Goal: Task Accomplishment & Management: Manage account settings

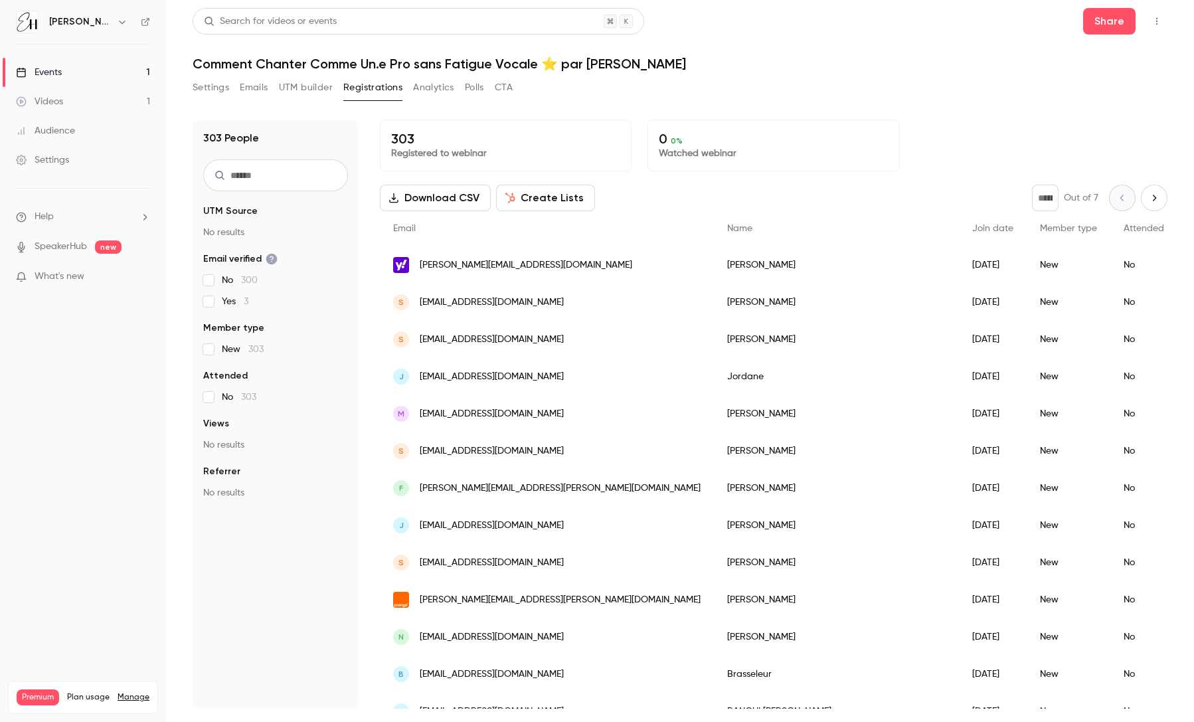
click at [171, 194] on main "Search for videos or events Share Comment Chanter Comme Un.e Pro sans Fatigue V…" at bounding box center [680, 361] width 1028 height 722
click at [213, 85] on button "Settings" at bounding box center [211, 87] width 37 height 21
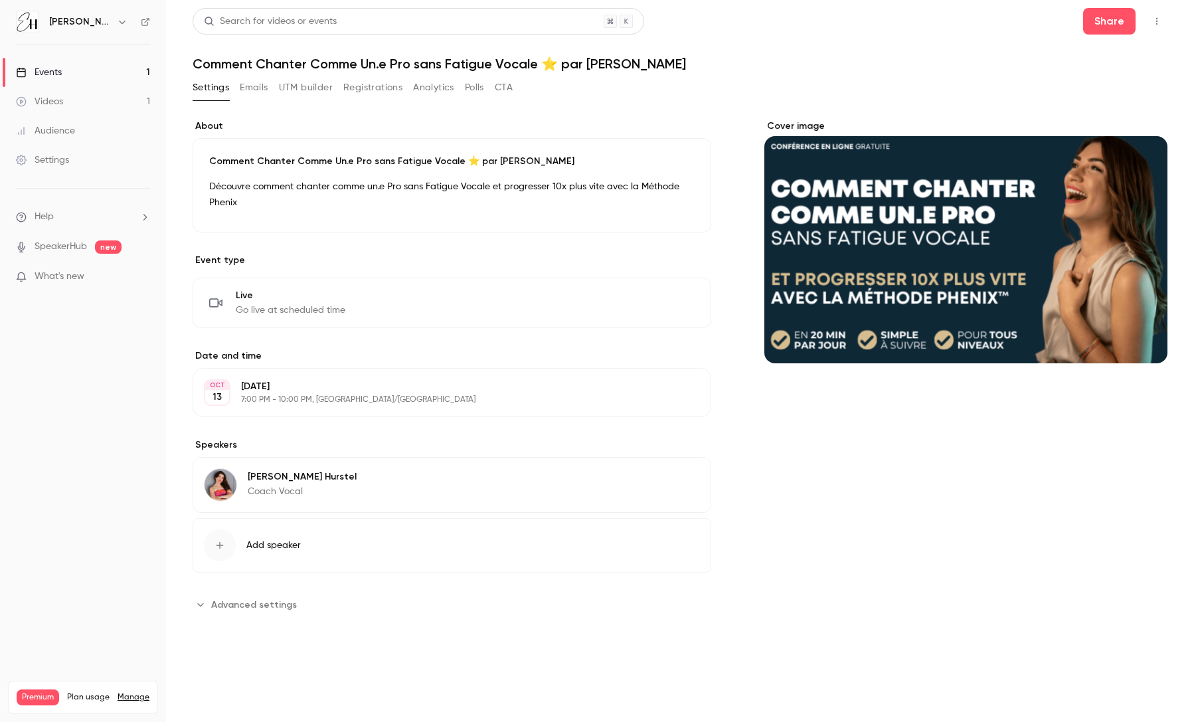
click at [106, 70] on link "Events 1" at bounding box center [83, 72] width 166 height 29
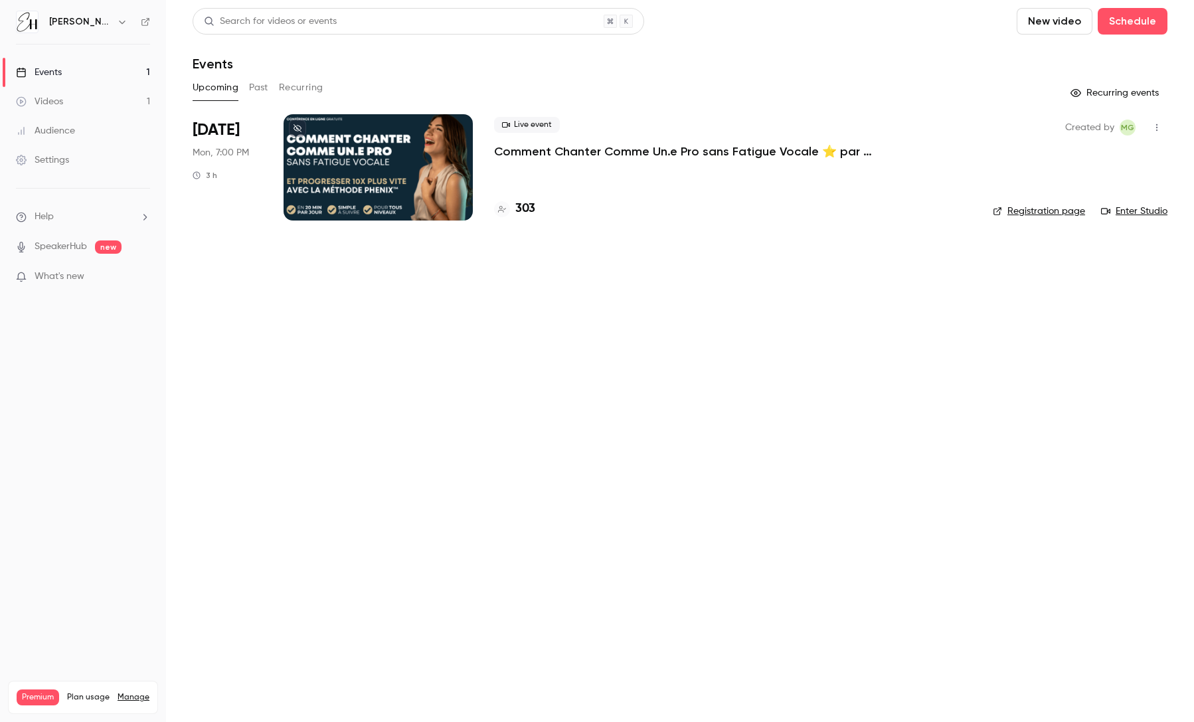
click at [1157, 125] on icon "button" at bounding box center [1156, 127] width 11 height 9
click at [1091, 222] on li "Duplicate" at bounding box center [1094, 230] width 143 height 35
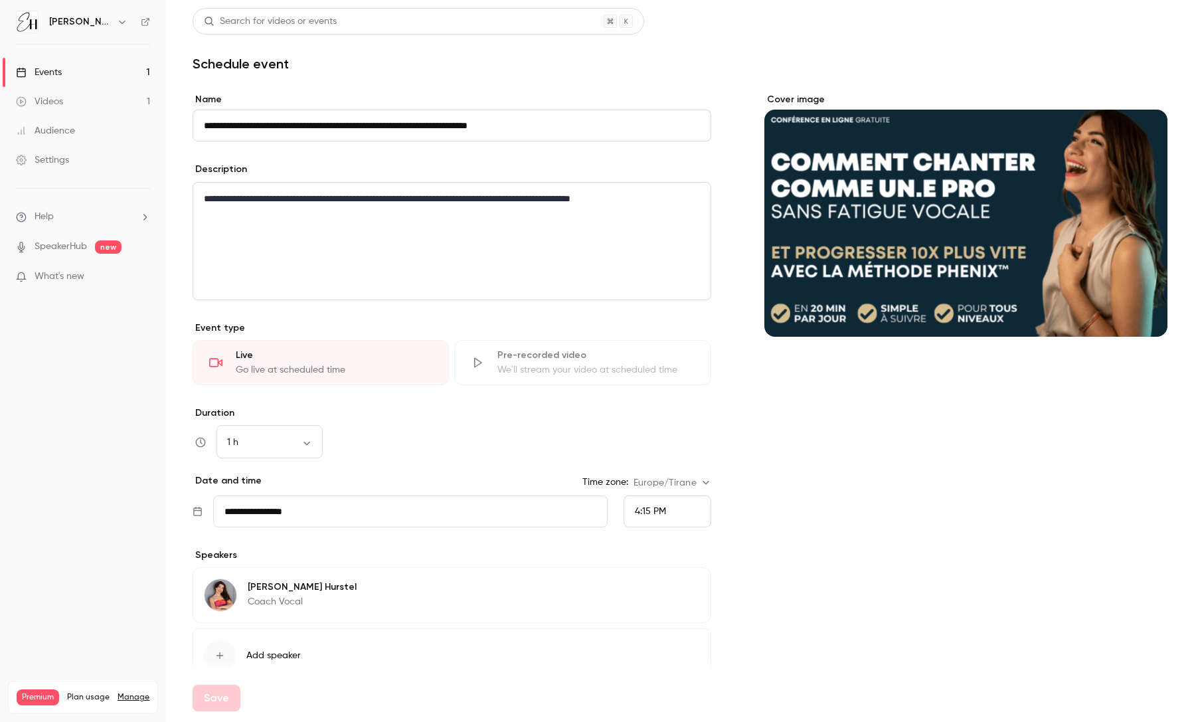
scroll to position [67, 0]
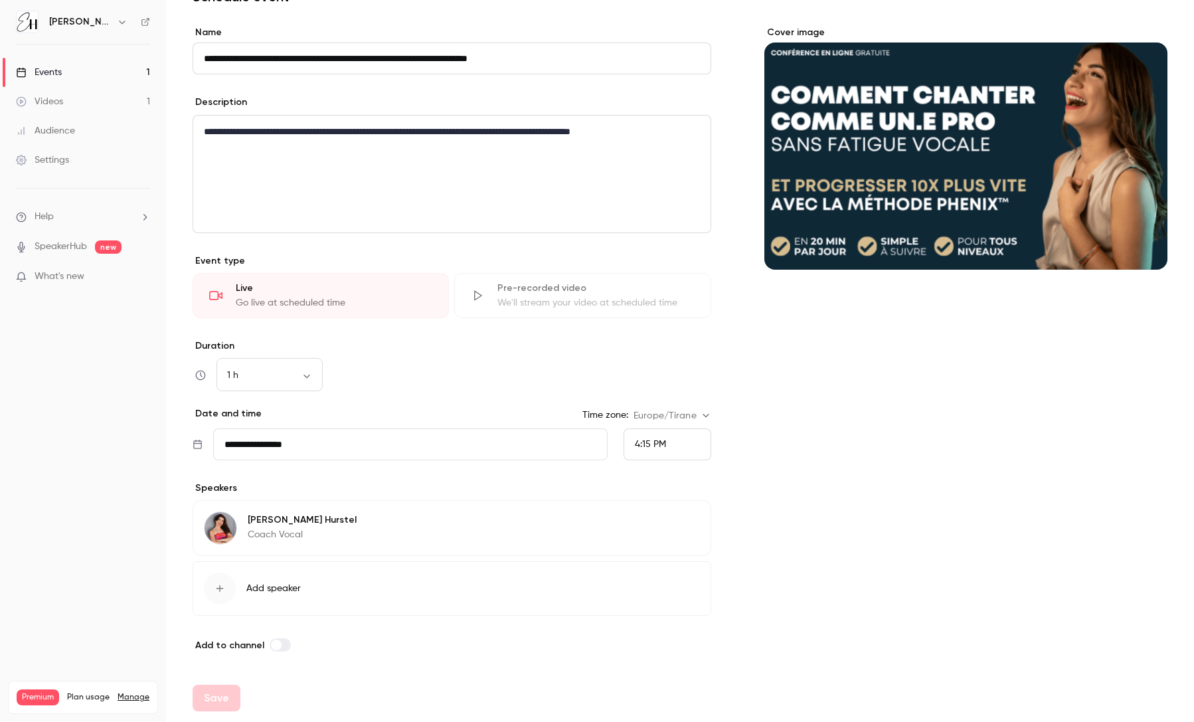
click at [321, 438] on input "**********" at bounding box center [410, 444] width 394 height 32
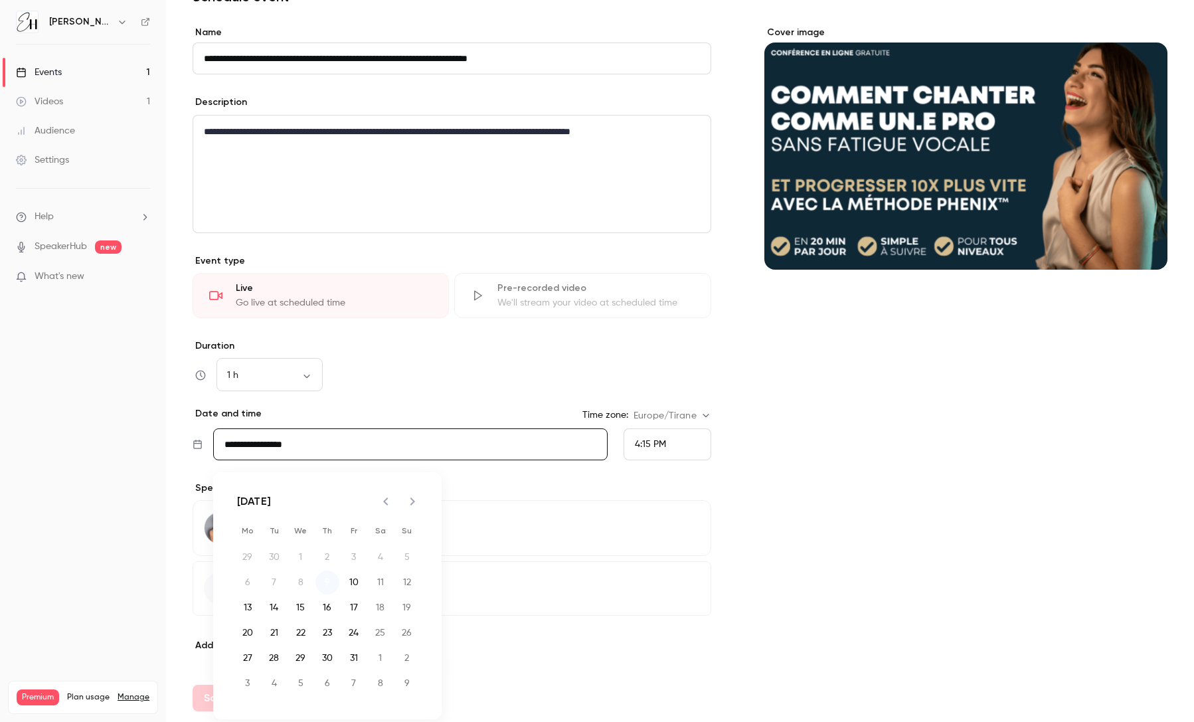
click at [323, 581] on button "9" at bounding box center [327, 582] width 24 height 24
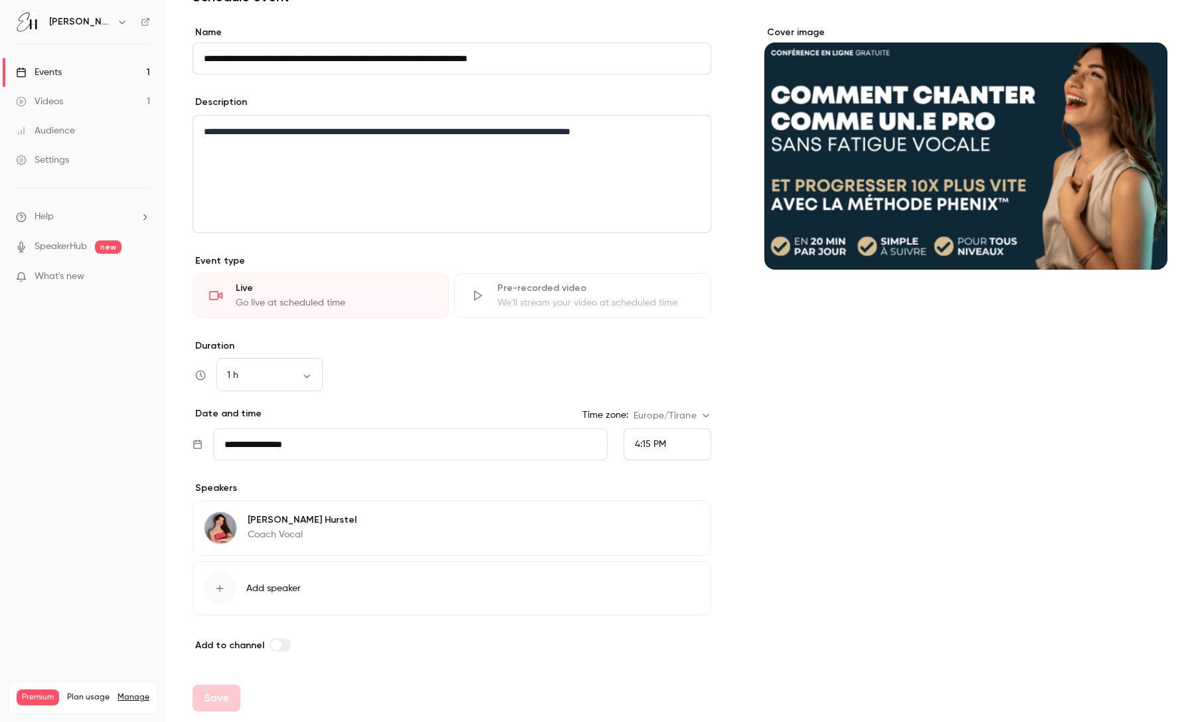
click at [638, 441] on span "4:15 PM" at bounding box center [650, 443] width 31 height 9
click at [656, 343] on span "4:30 PM" at bounding box center [652, 345] width 34 height 9
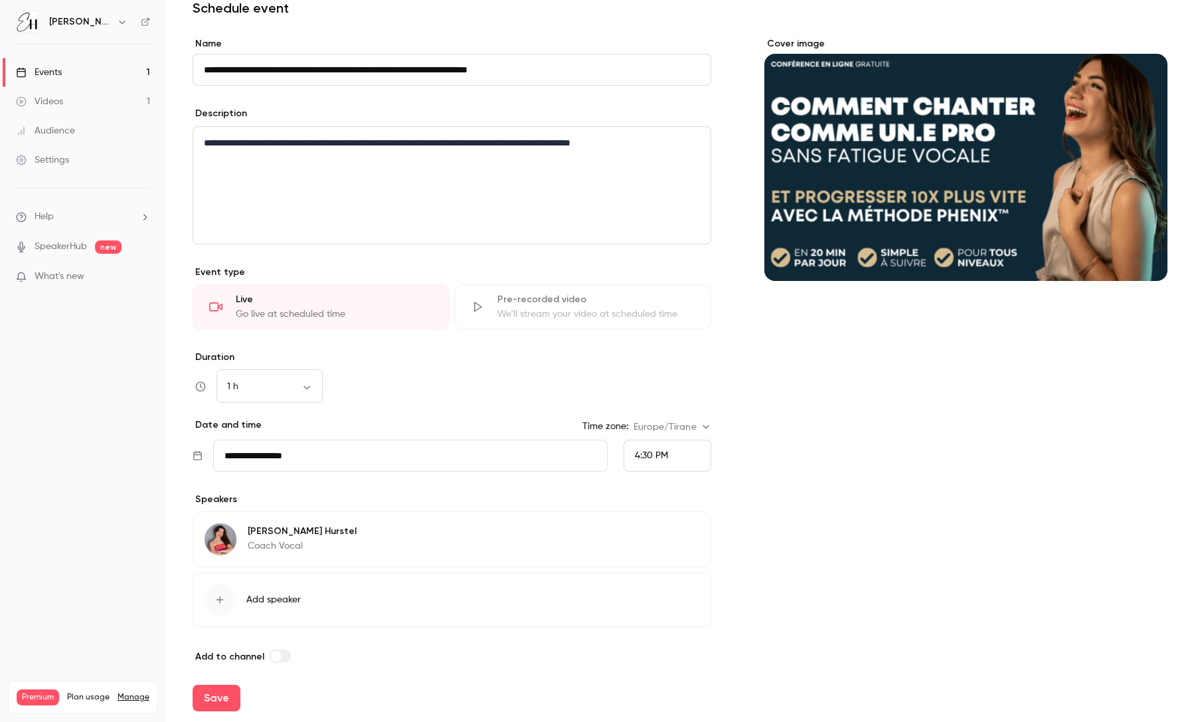
scroll to position [67, 0]
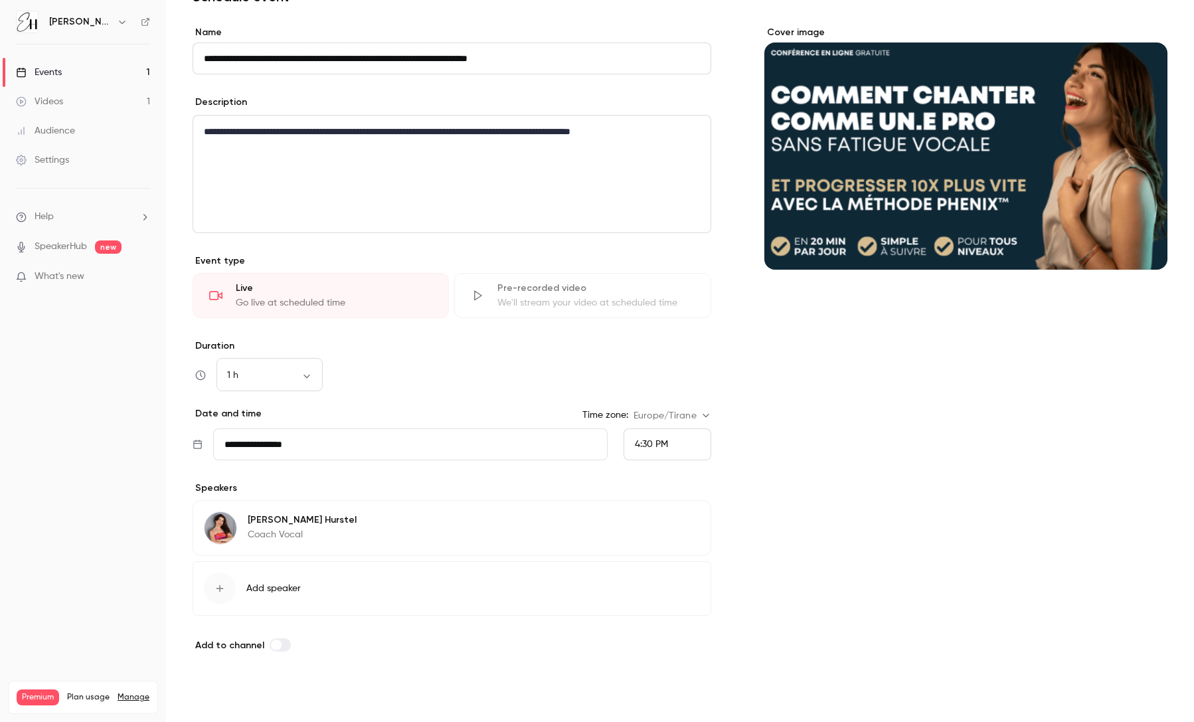
click at [219, 696] on button "Save" at bounding box center [217, 697] width 48 height 27
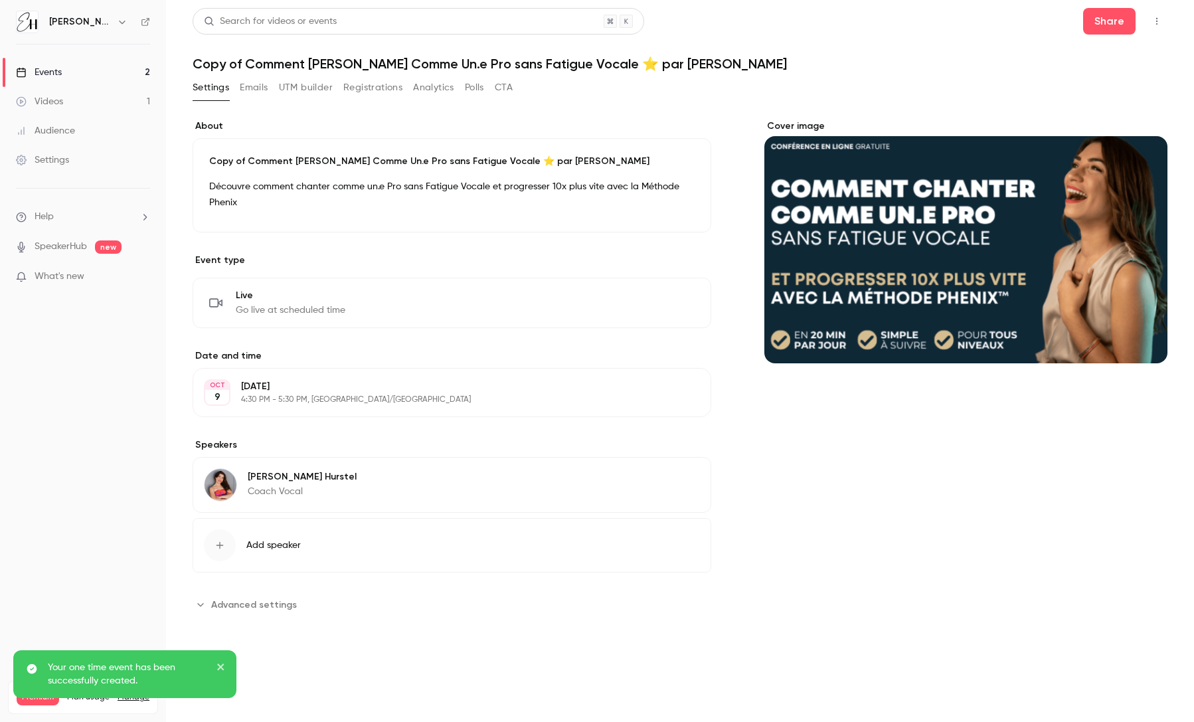
click at [244, 91] on button "Emails" at bounding box center [254, 87] width 28 height 21
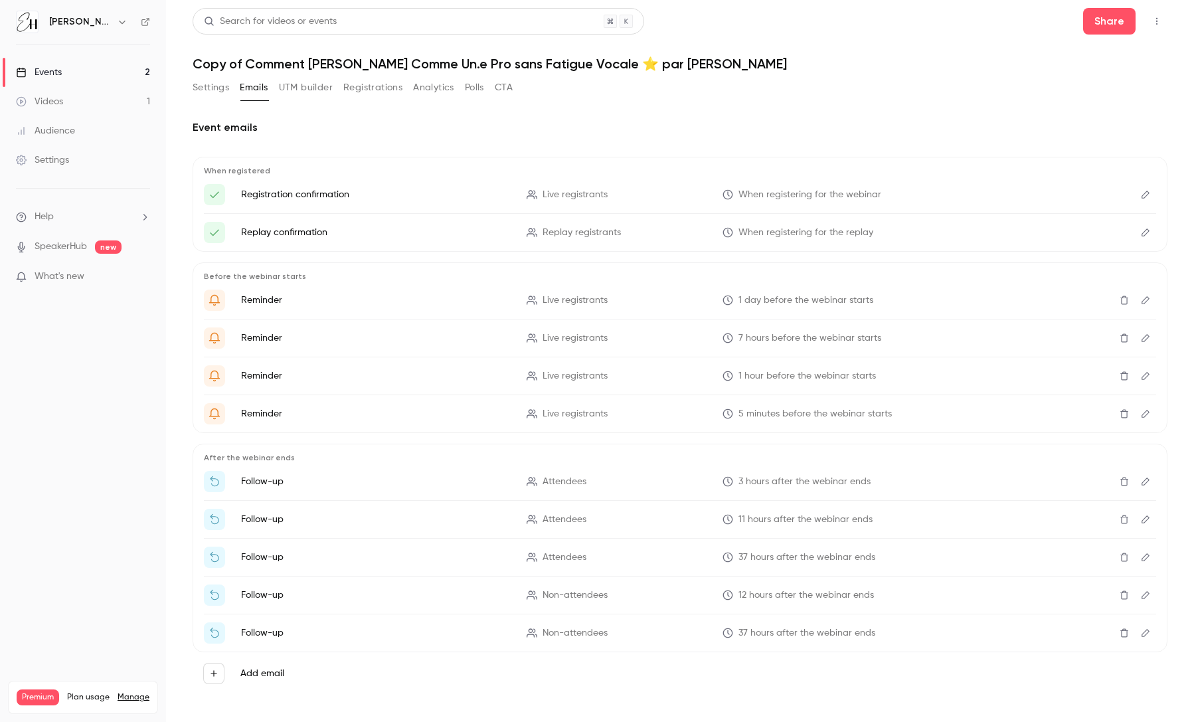
click at [208, 88] on button "Settings" at bounding box center [211, 87] width 37 height 21
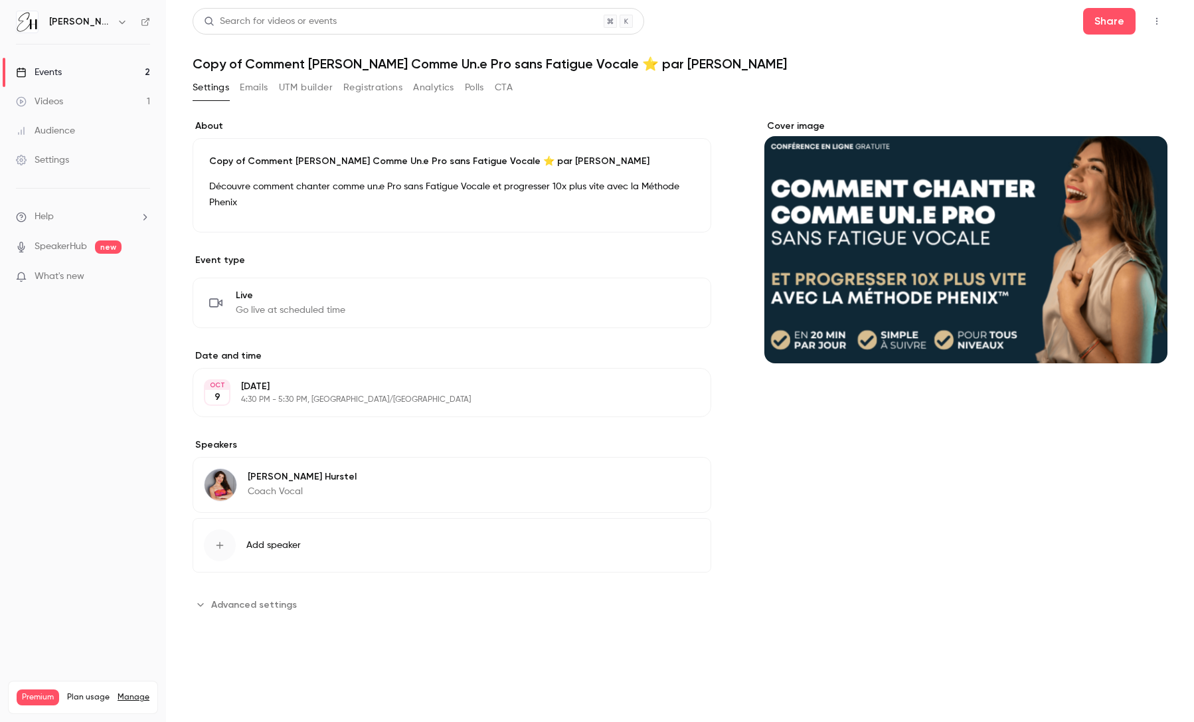
click at [678, 300] on button "Edit" at bounding box center [670, 302] width 48 height 21
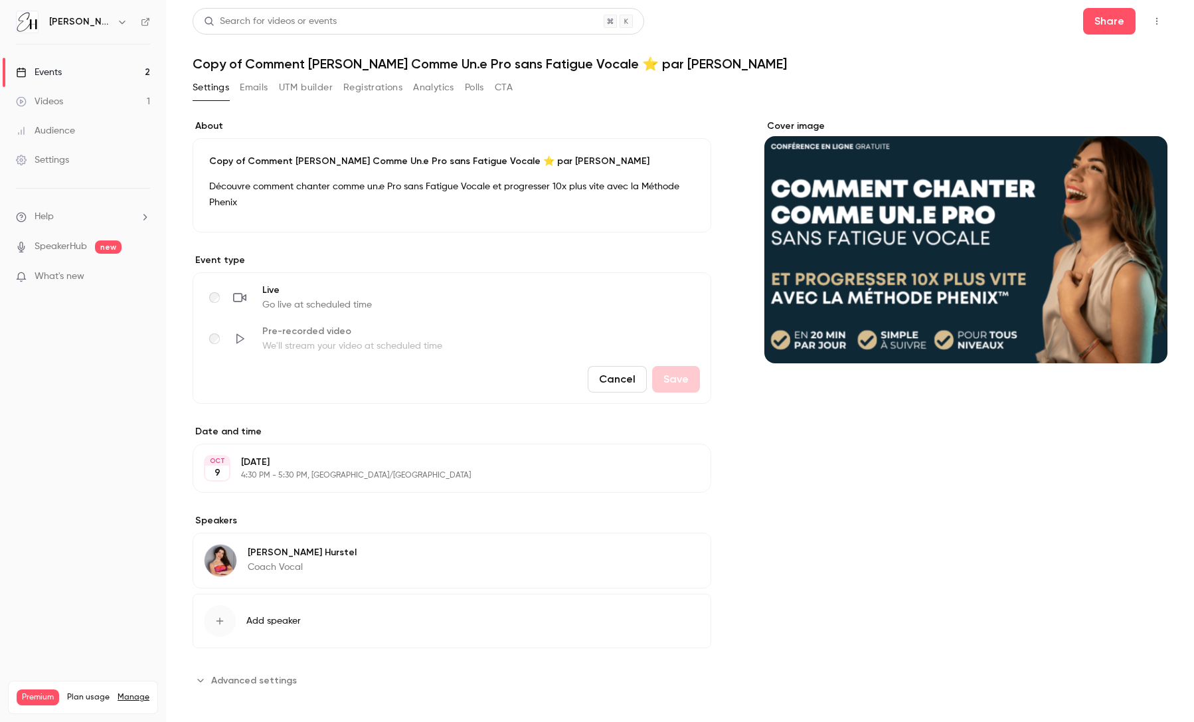
click at [634, 380] on button "Cancel" at bounding box center [616, 379] width 59 height 27
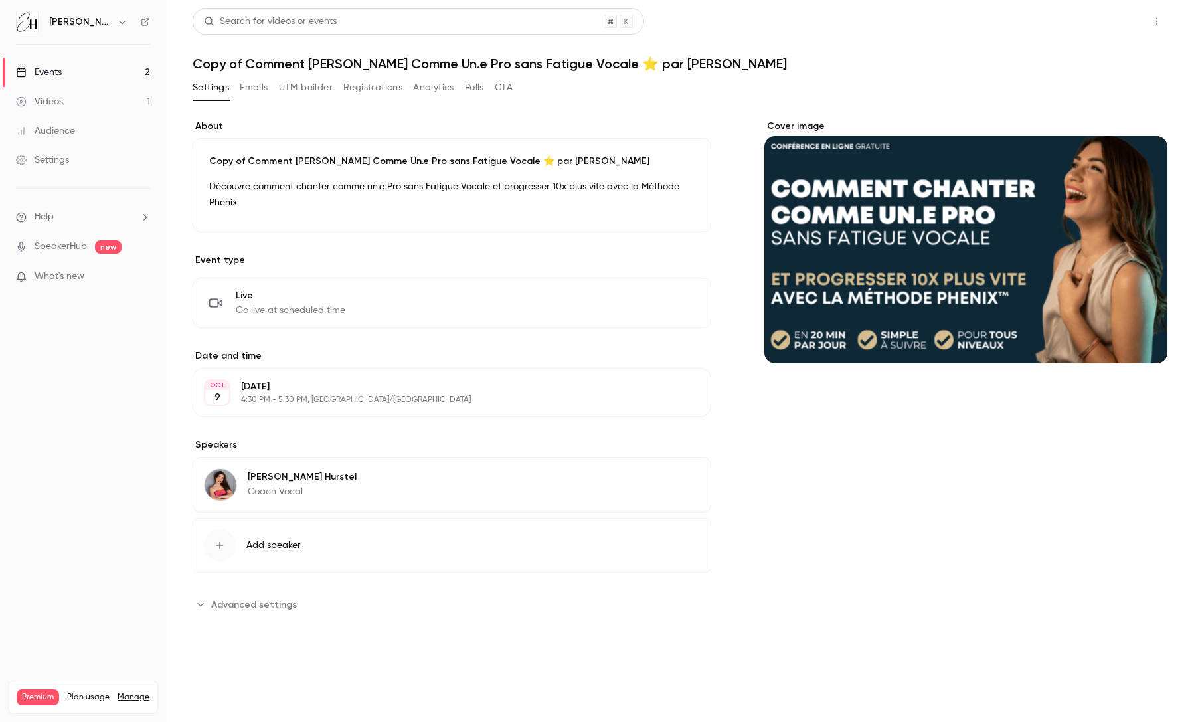
click at [1127, 18] on button "Share" at bounding box center [1109, 21] width 52 height 27
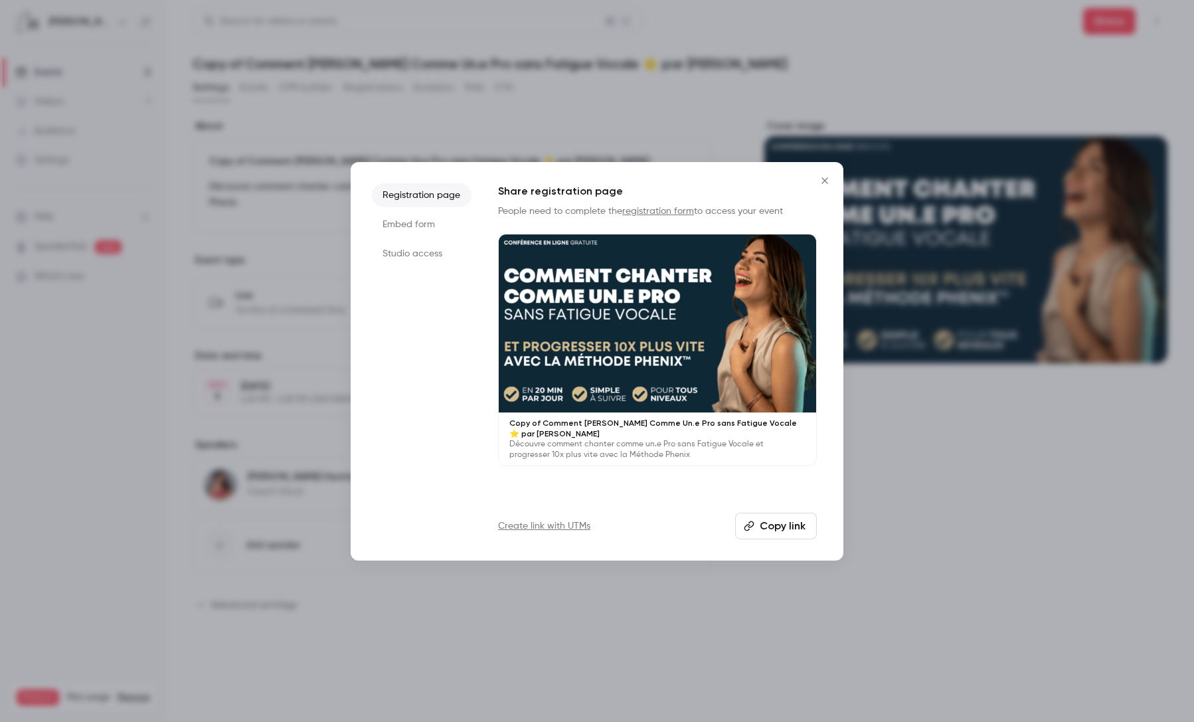
click at [593, 426] on p "Copy of Comment [PERSON_NAME] Comme Un.e Pro sans Fatigue Vocale ⭐️ par [PERSON…" at bounding box center [657, 428] width 296 height 21
click at [828, 179] on icon "Close" at bounding box center [824, 180] width 16 height 11
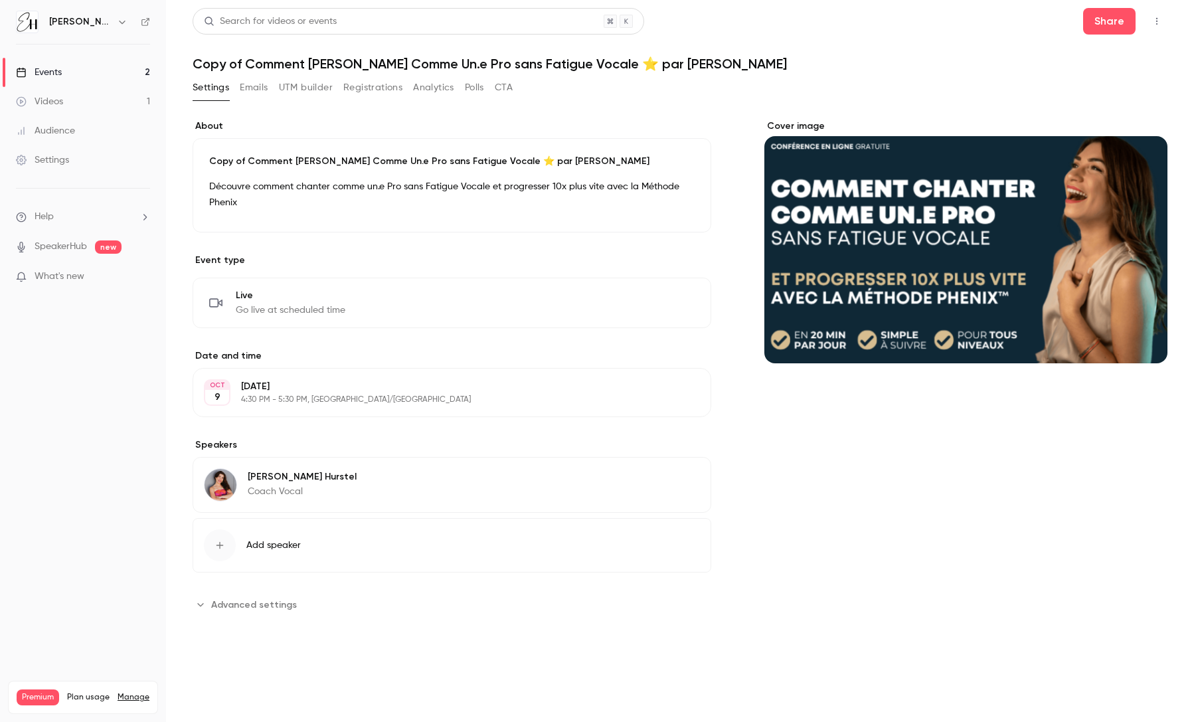
click at [675, 202] on button "Edit" at bounding box center [671, 205] width 48 height 21
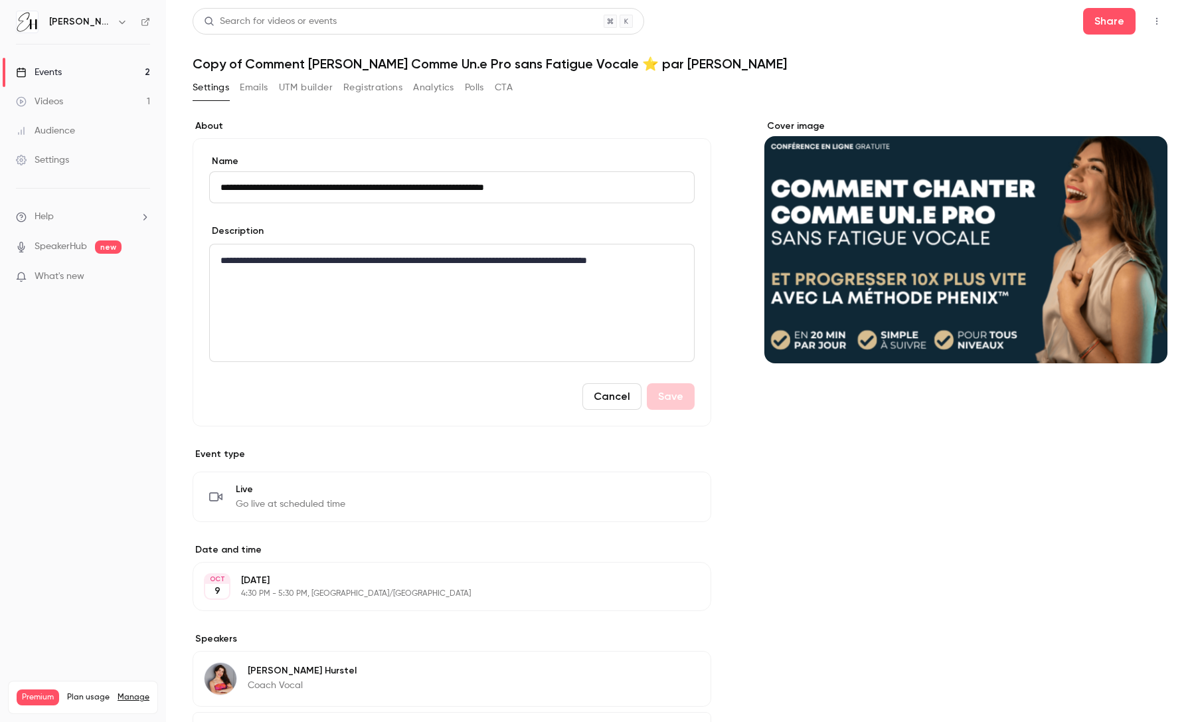
drag, startPoint x: 258, startPoint y: 186, endPoint x: 207, endPoint y: 189, distance: 51.2
click at [207, 189] on div "**********" at bounding box center [452, 282] width 518 height 288
type input "**********"
click at [660, 392] on button "Save" at bounding box center [671, 396] width 48 height 27
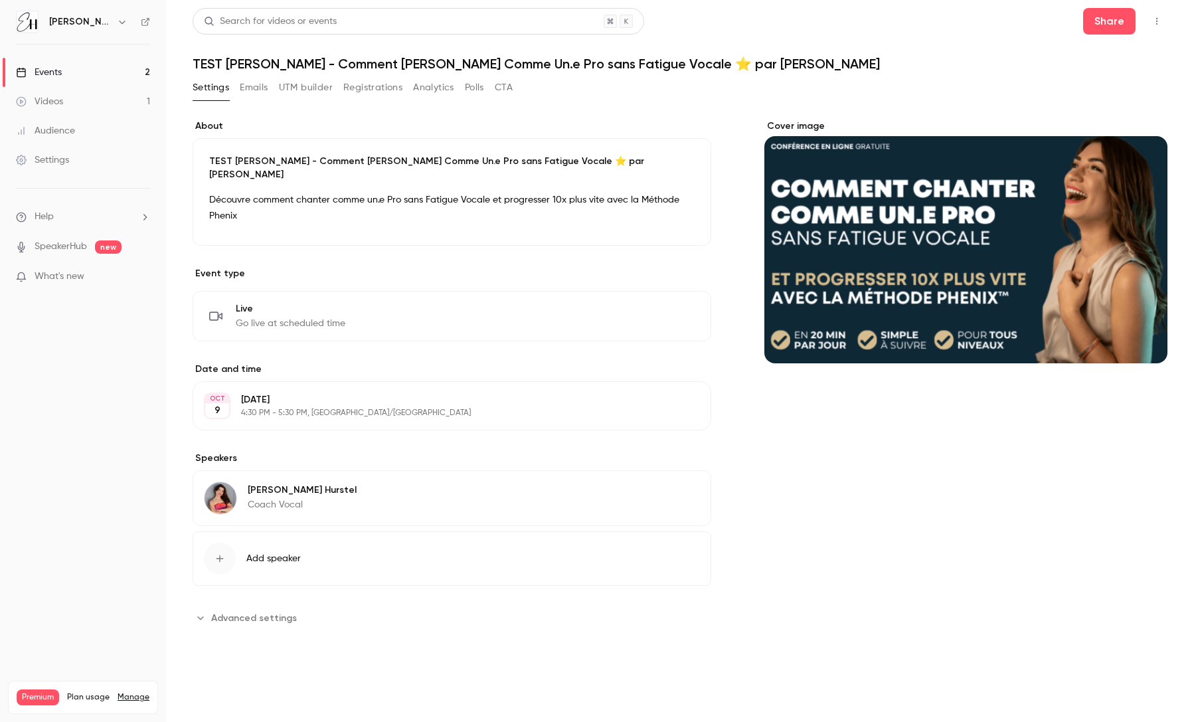
click at [472, 86] on button "Polls" at bounding box center [474, 87] width 19 height 21
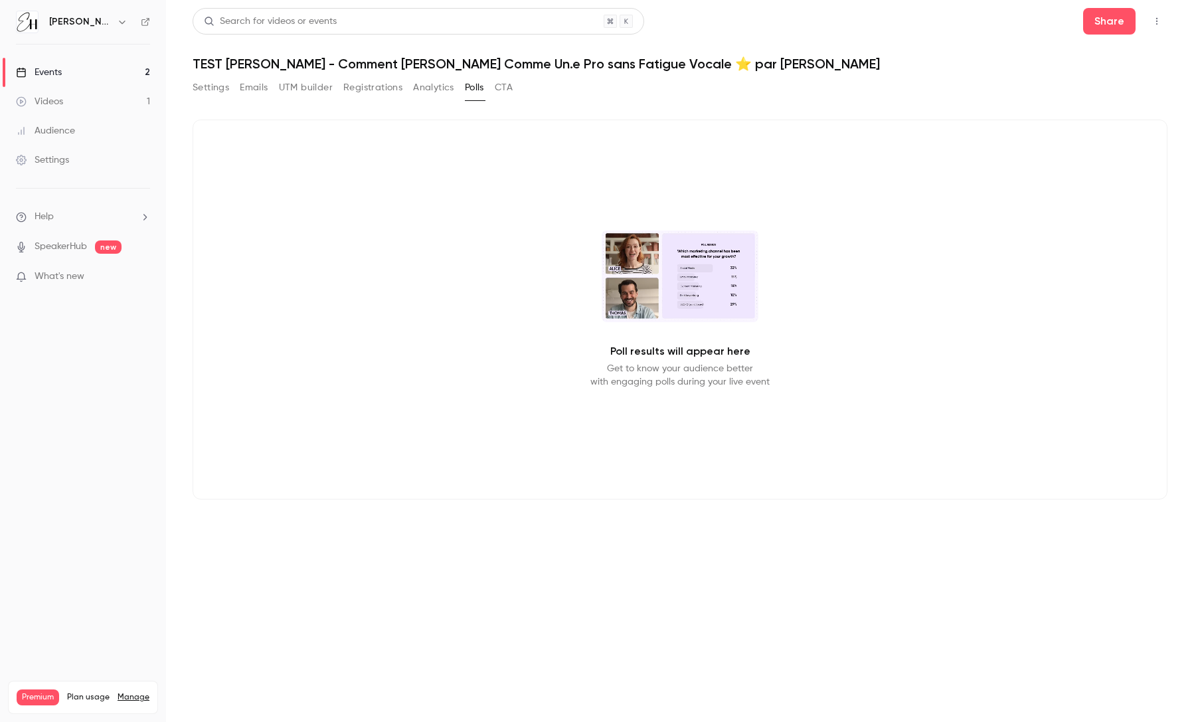
click at [550, 209] on div "Poll results will appear here Get to know your audience better with engaging po…" at bounding box center [680, 309] width 974 height 380
click at [198, 88] on button "Settings" at bounding box center [211, 87] width 37 height 21
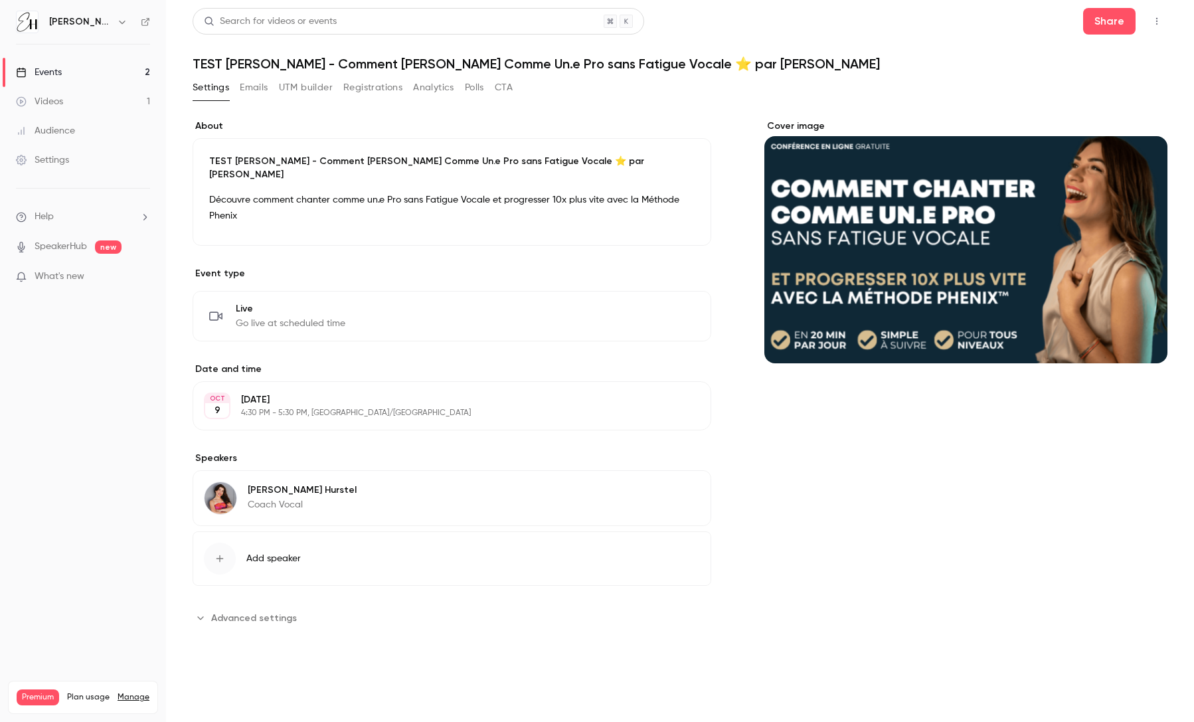
click at [87, 74] on link "Events 2" at bounding box center [83, 72] width 166 height 29
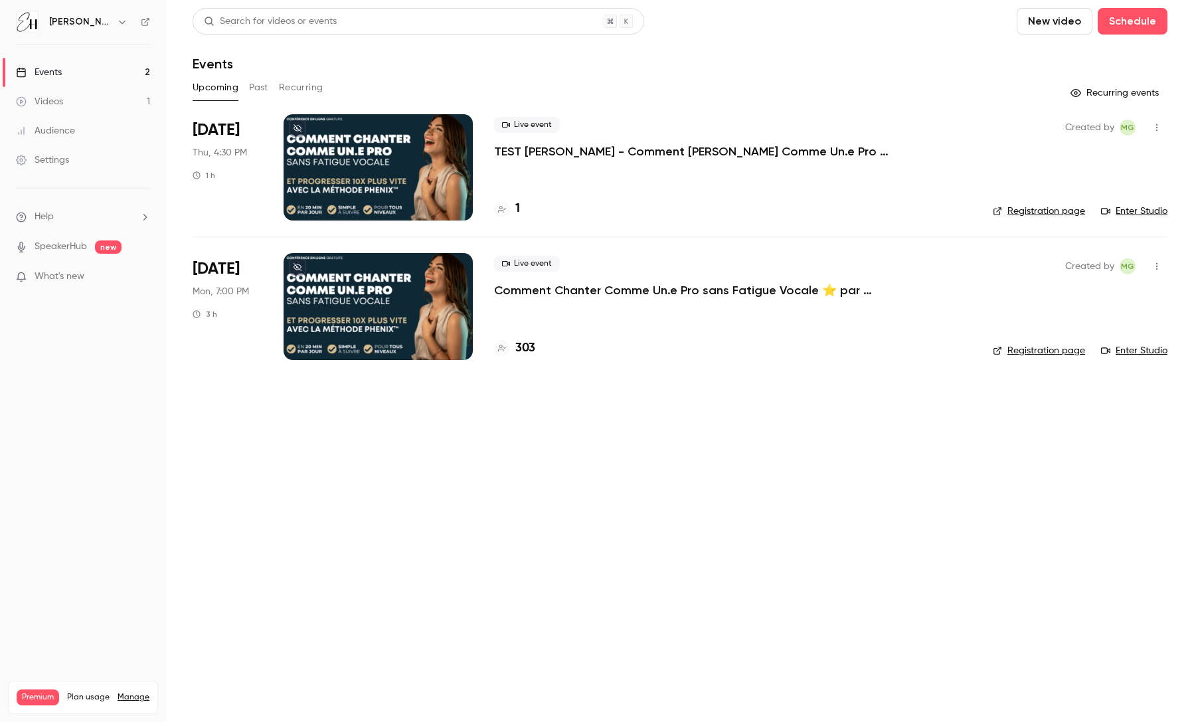
click at [574, 165] on div "Live event TEST [PERSON_NAME] - Comment Chanter Comme Un.e Pro sans Fatigue Voc…" at bounding box center [732, 167] width 477 height 106
click at [1158, 206] on link "Enter Studio" at bounding box center [1134, 210] width 66 height 13
click at [686, 90] on div "Upcoming Past Recurring" at bounding box center [680, 87] width 974 height 21
click at [68, 163] on div "Settings" at bounding box center [42, 159] width 53 height 13
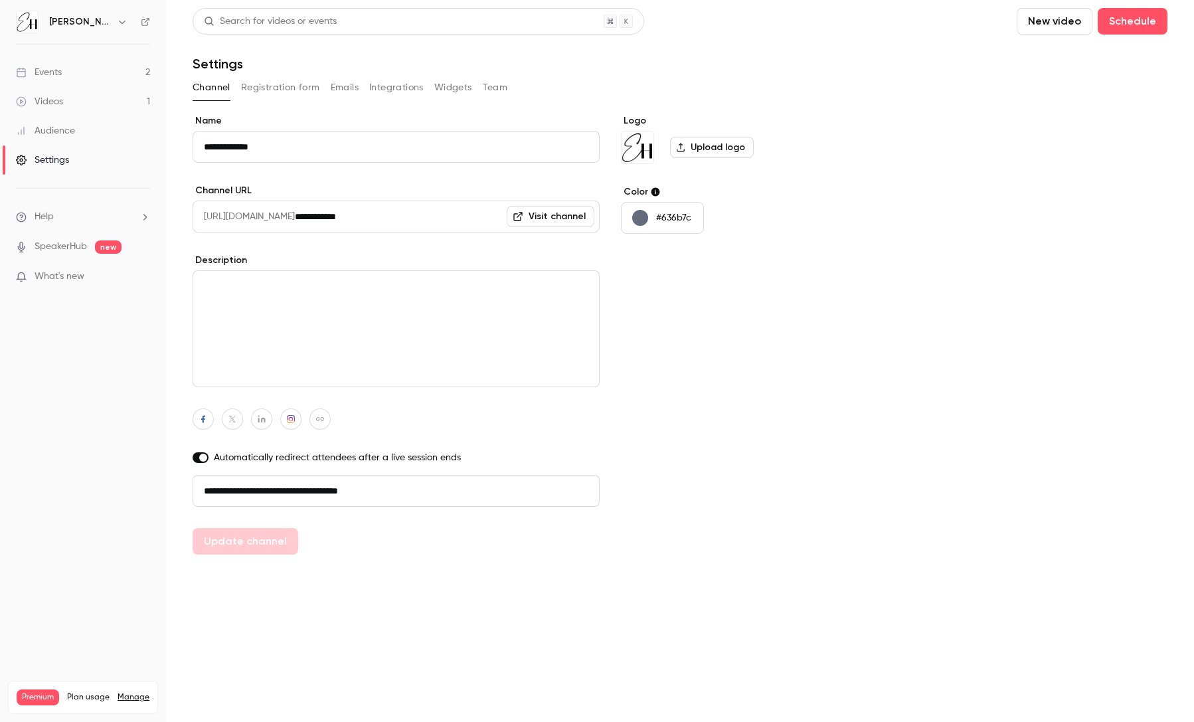
click at [678, 214] on p "#636b7c" at bounding box center [673, 217] width 35 height 13
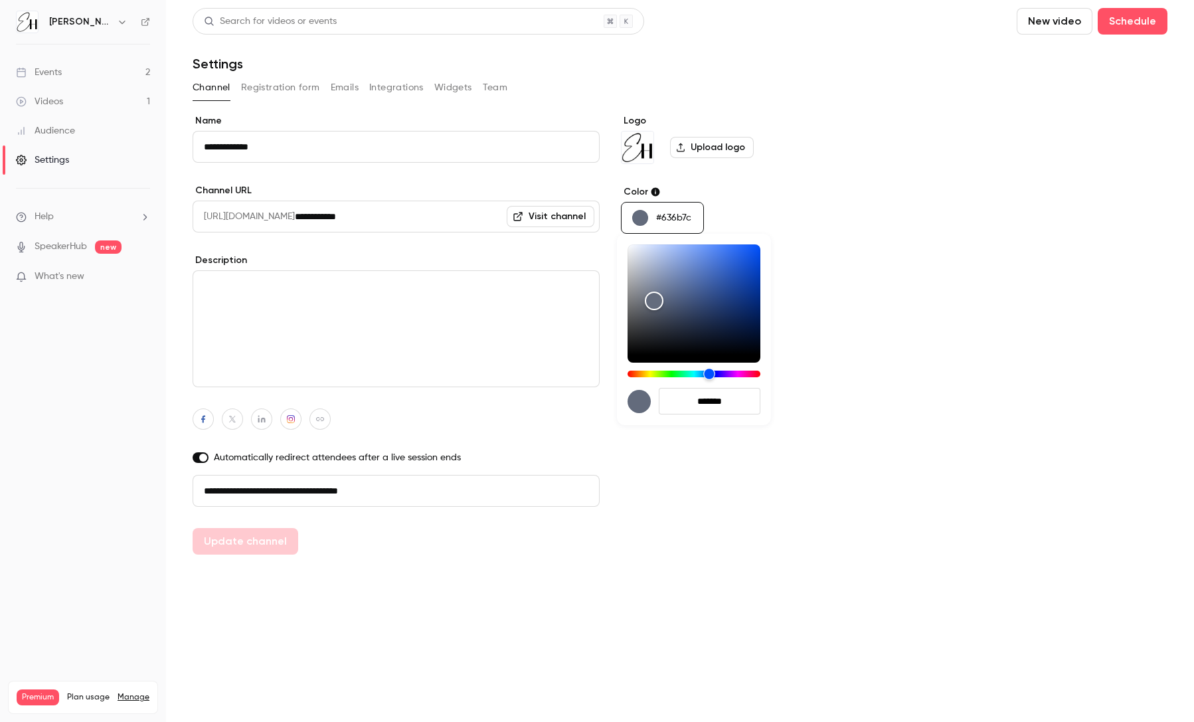
click at [751, 372] on div "Hue" at bounding box center [693, 373] width 133 height 7
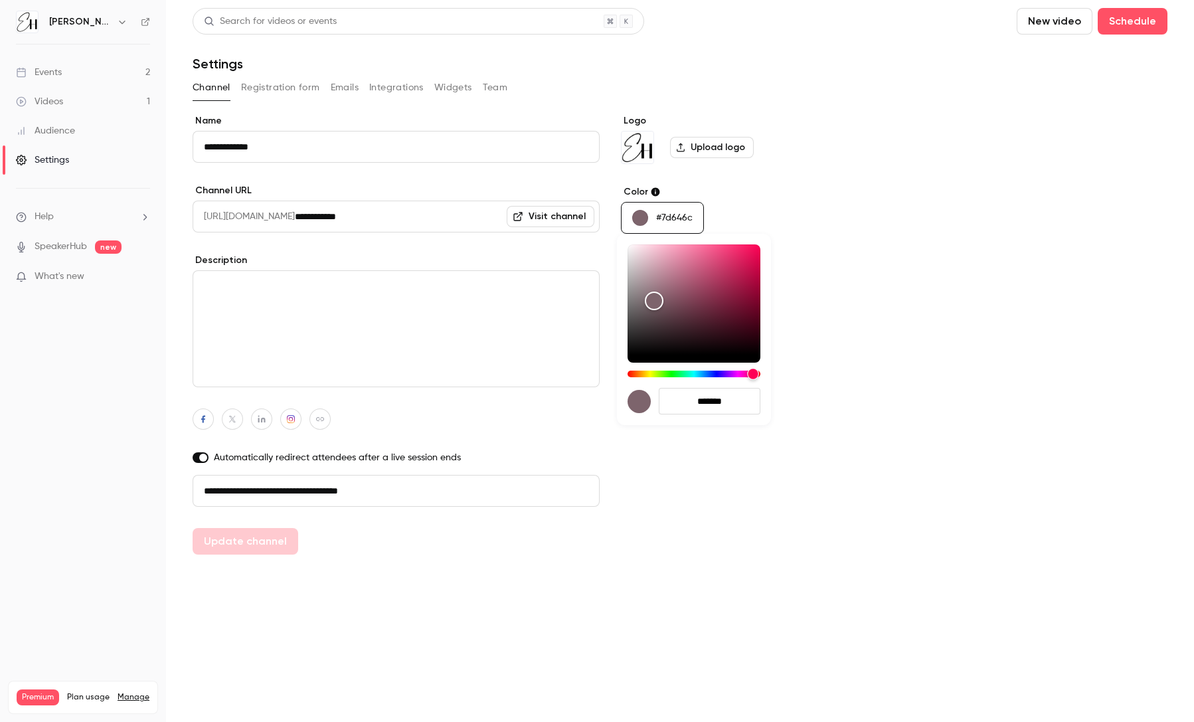
click at [753, 372] on div "Hue" at bounding box center [753, 374] width 12 height 12
click at [726, 270] on div "Color" at bounding box center [693, 299] width 133 height 110
drag, startPoint x: 726, startPoint y: 270, endPoint x: 753, endPoint y: 276, distance: 28.7
click at [753, 276] on div "Color" at bounding box center [753, 276] width 21 height 21
click at [756, 372] on div "Hue" at bounding box center [756, 374] width 12 height 12
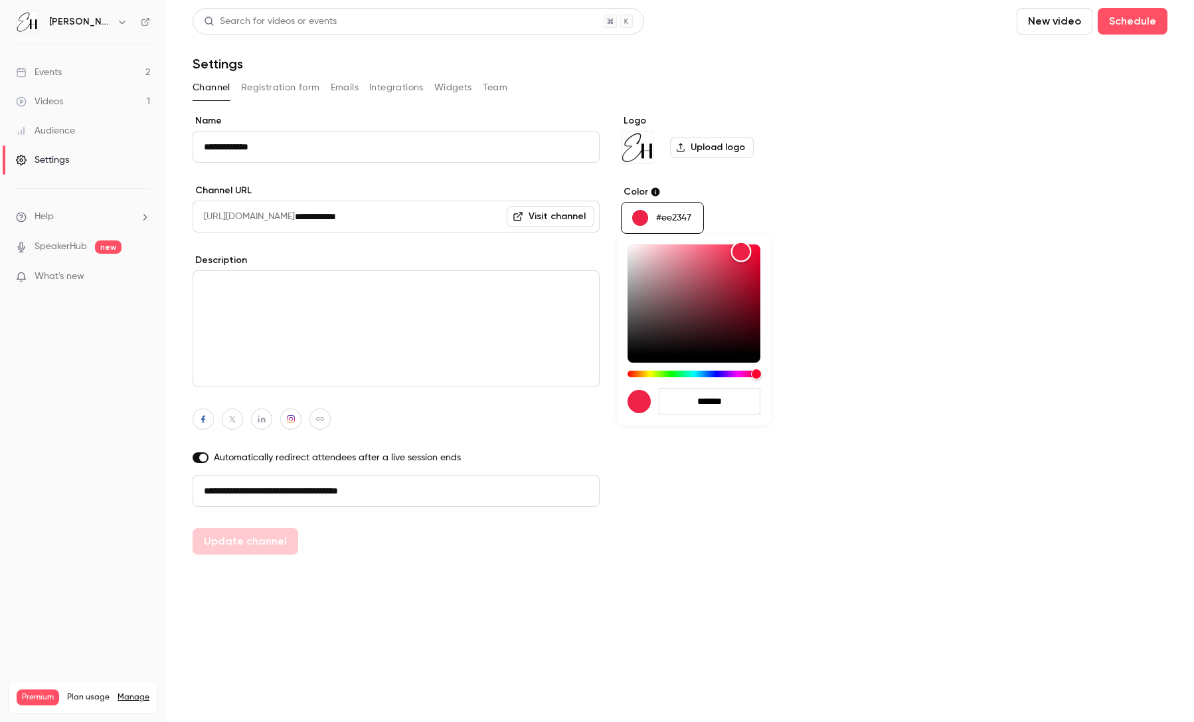
drag, startPoint x: 749, startPoint y: 275, endPoint x: 741, endPoint y: 252, distance: 24.8
click at [741, 252] on div "Color" at bounding box center [741, 252] width 21 height 21
type input "*******"
click at [743, 248] on div "Color" at bounding box center [744, 248] width 21 height 21
click at [759, 202] on div at bounding box center [597, 361] width 1194 height 722
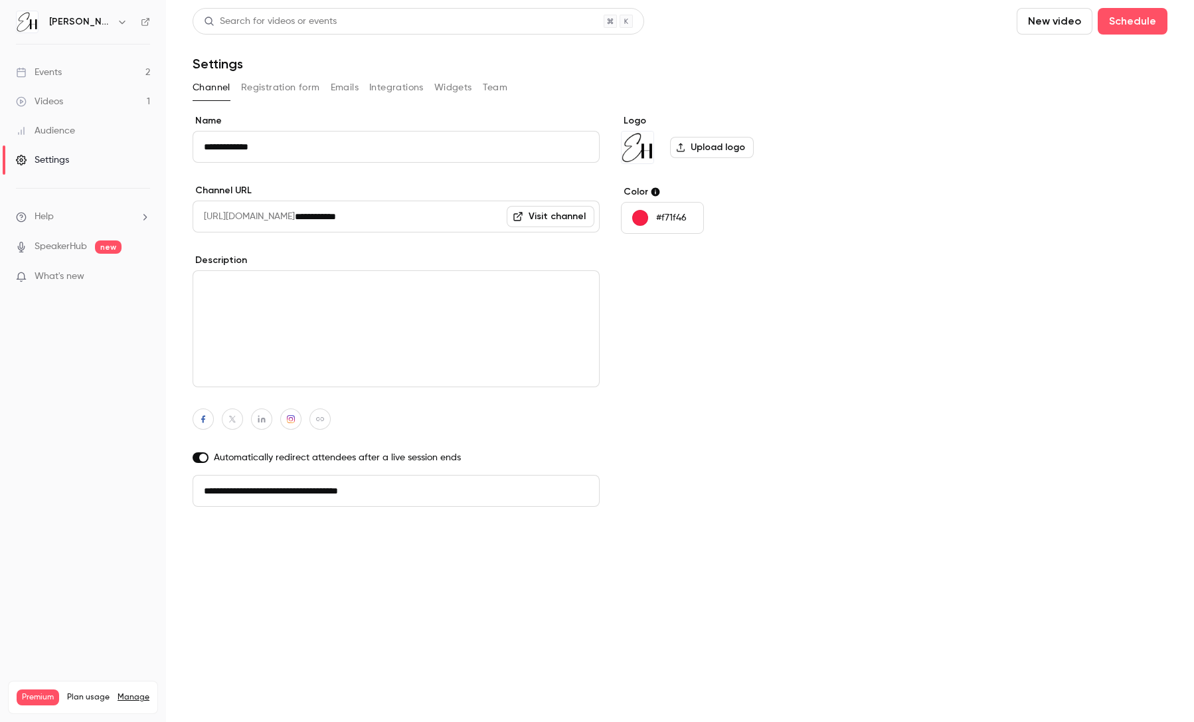
click at [259, 538] on button "Update channel" at bounding box center [246, 541] width 106 height 27
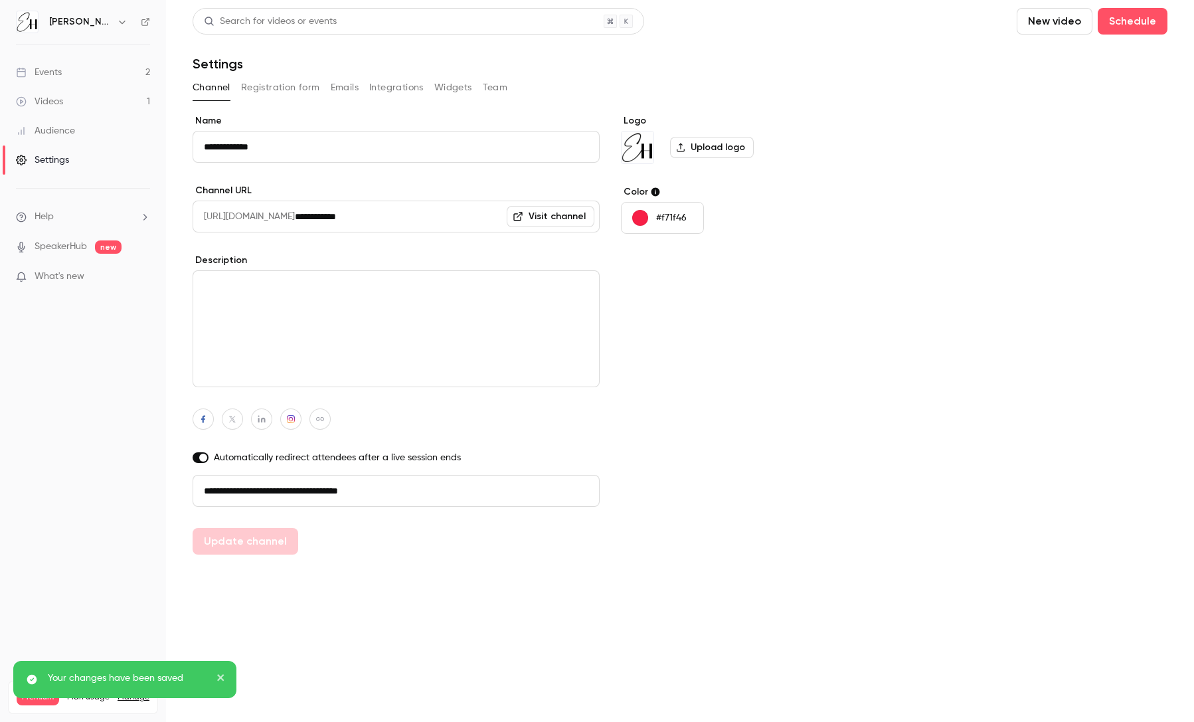
click at [279, 87] on button "Registration form" at bounding box center [280, 87] width 79 height 21
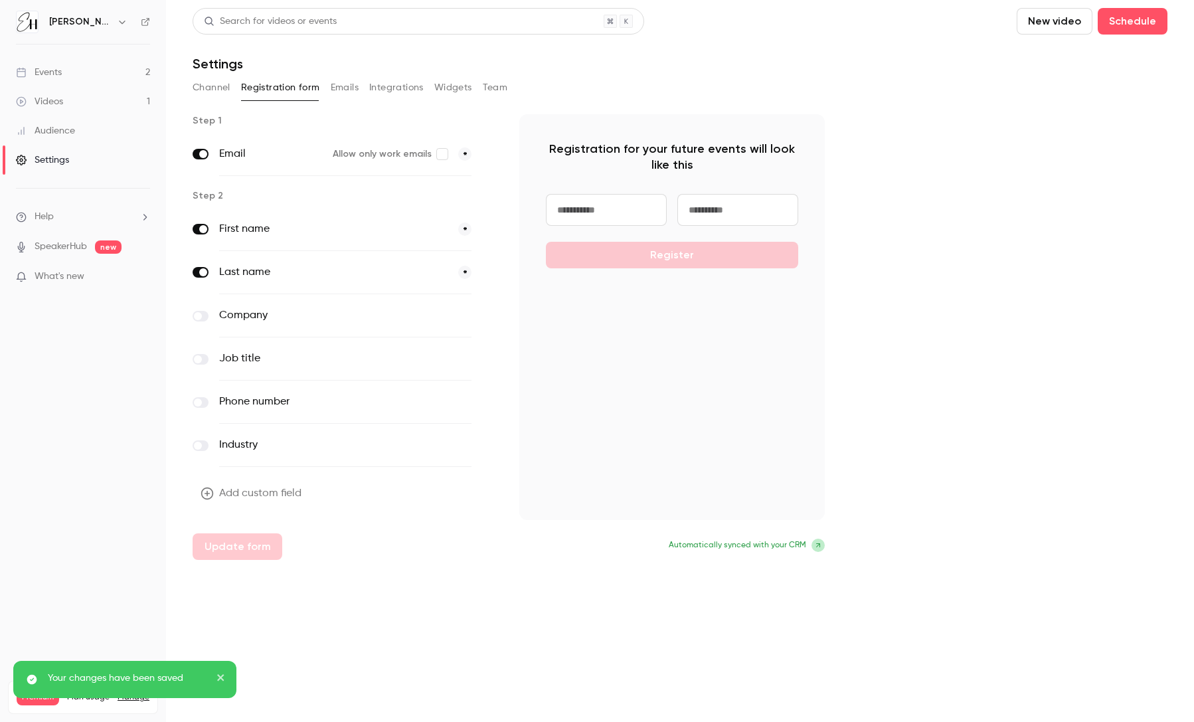
click at [349, 85] on button "Emails" at bounding box center [345, 87] width 28 height 21
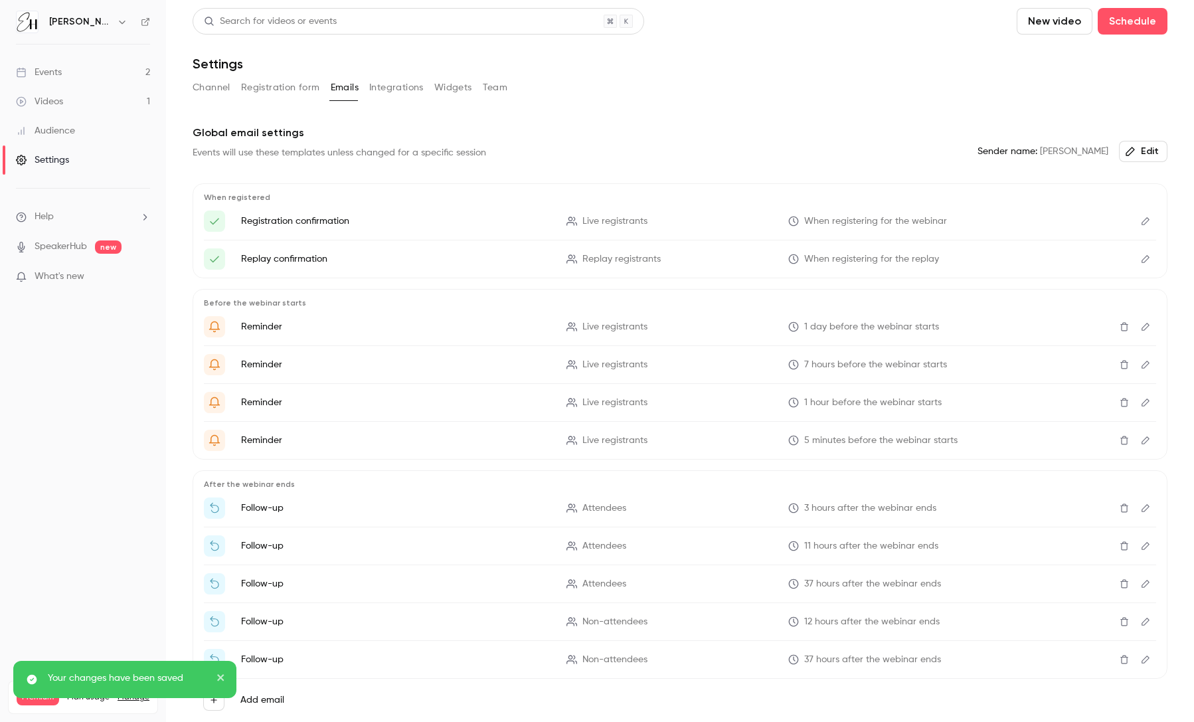
click at [378, 85] on button "Integrations" at bounding box center [396, 87] width 54 height 21
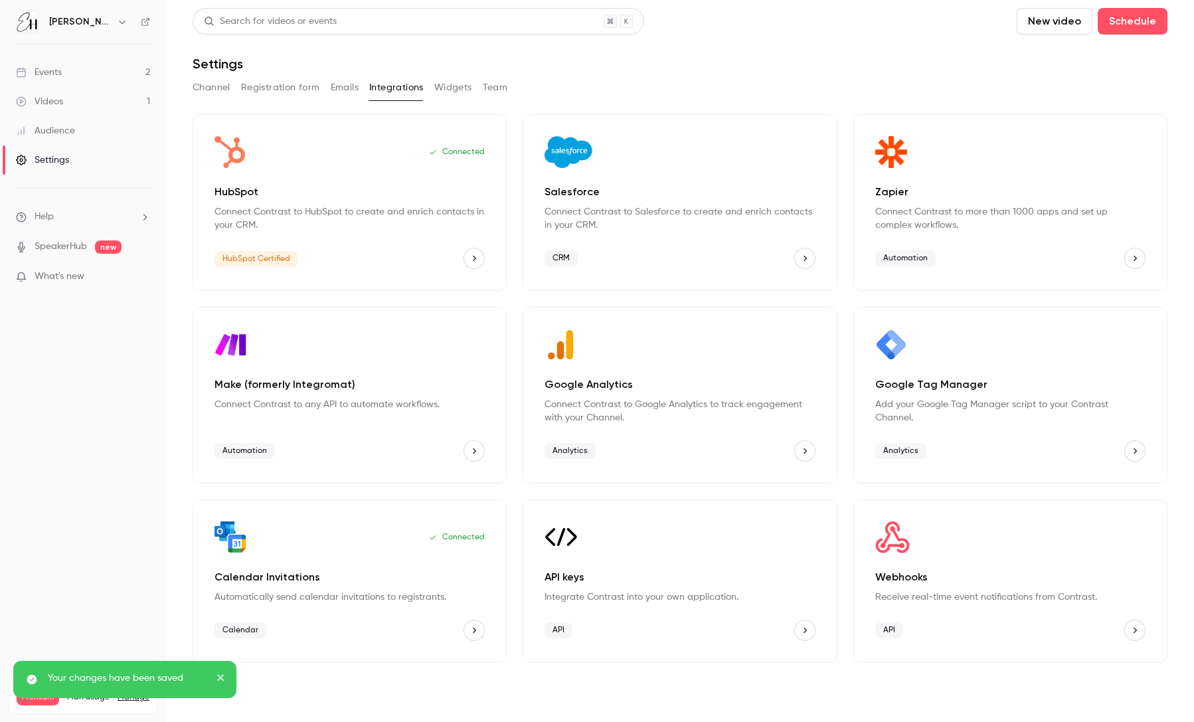
click at [485, 86] on button "Team" at bounding box center [495, 87] width 25 height 21
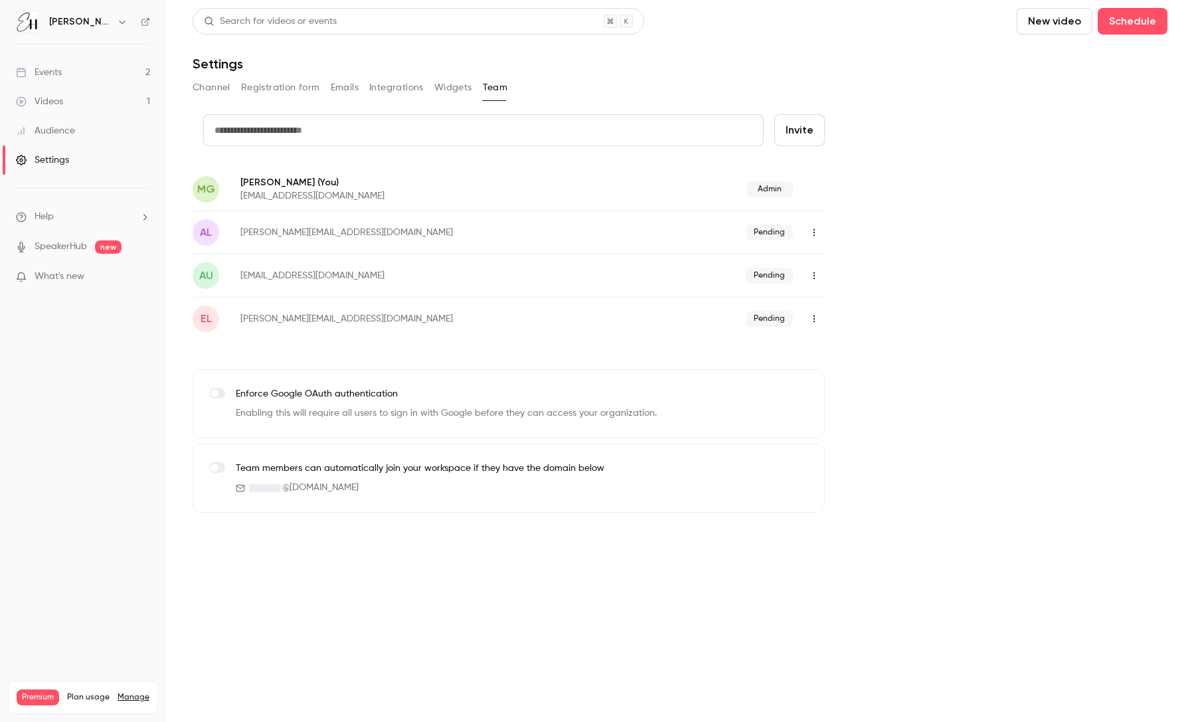
click at [447, 86] on button "Widgets" at bounding box center [453, 87] width 38 height 21
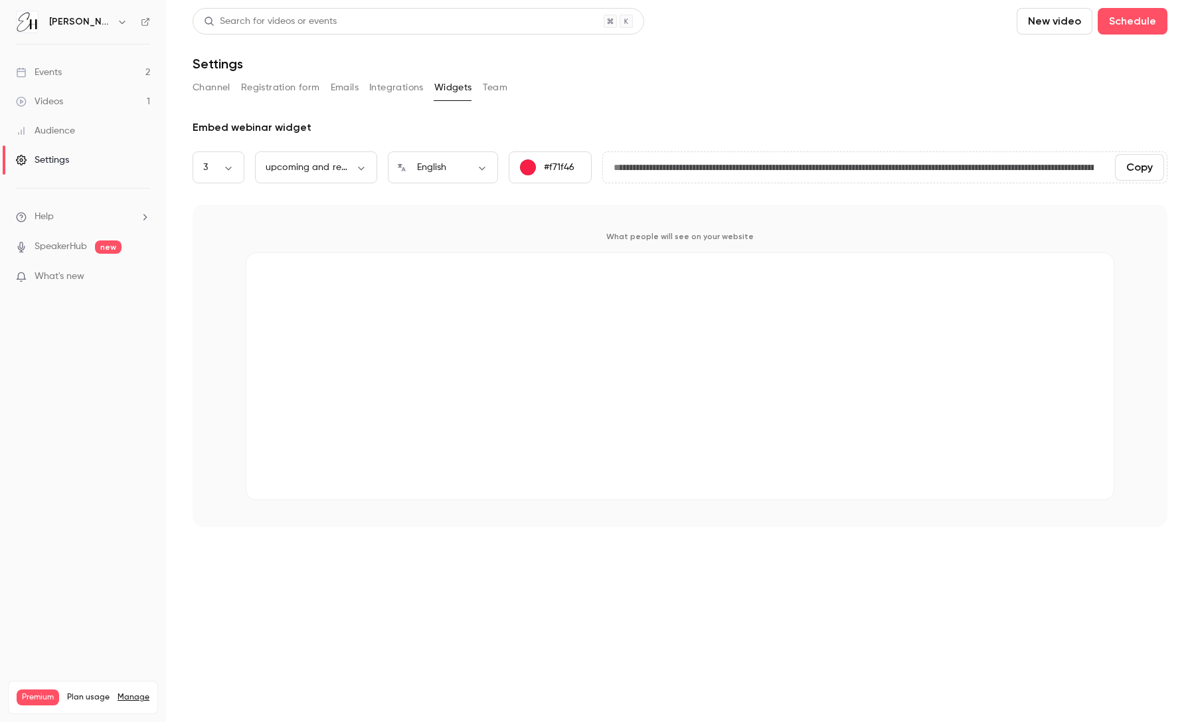
click at [495, 85] on button "Team" at bounding box center [495, 87] width 25 height 21
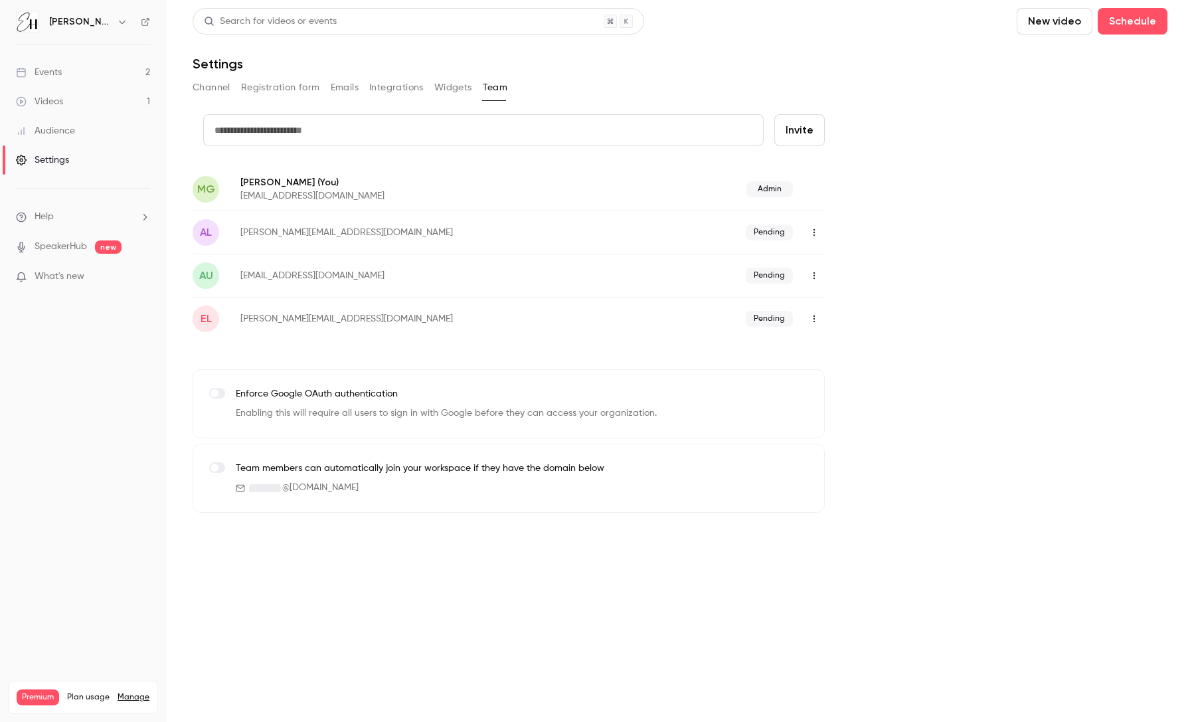
click at [210, 85] on button "Channel" at bounding box center [212, 87] width 38 height 21
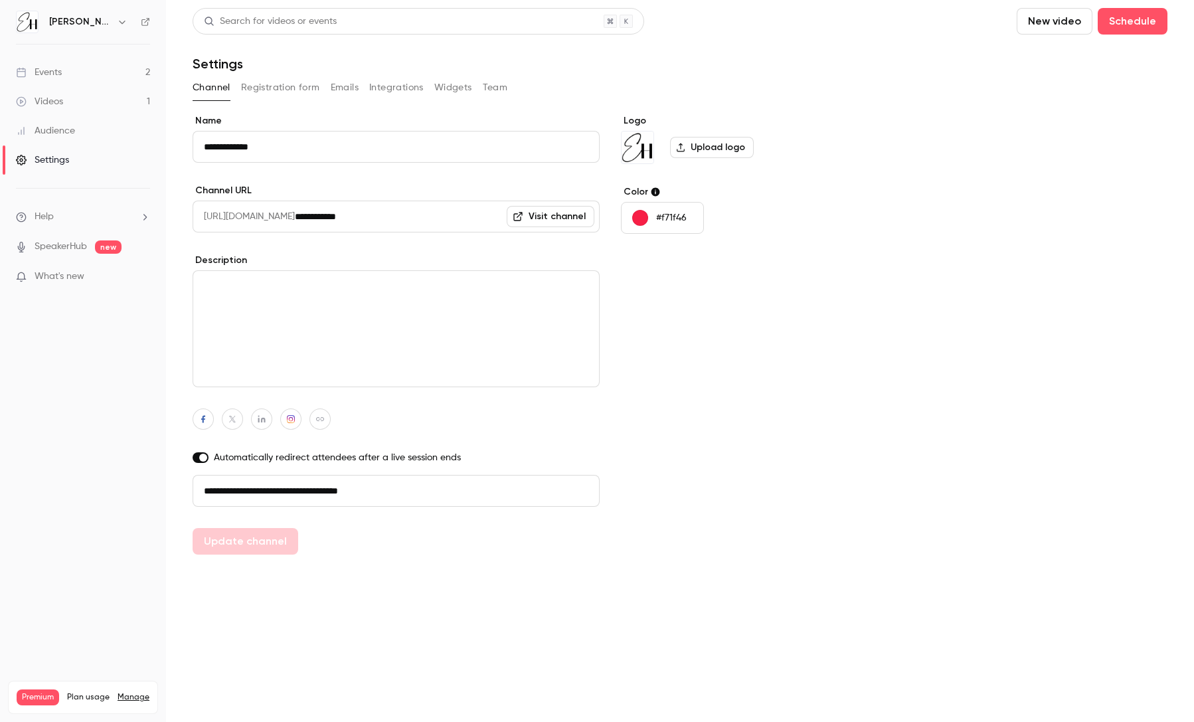
click at [63, 69] on link "Events 2" at bounding box center [83, 72] width 166 height 29
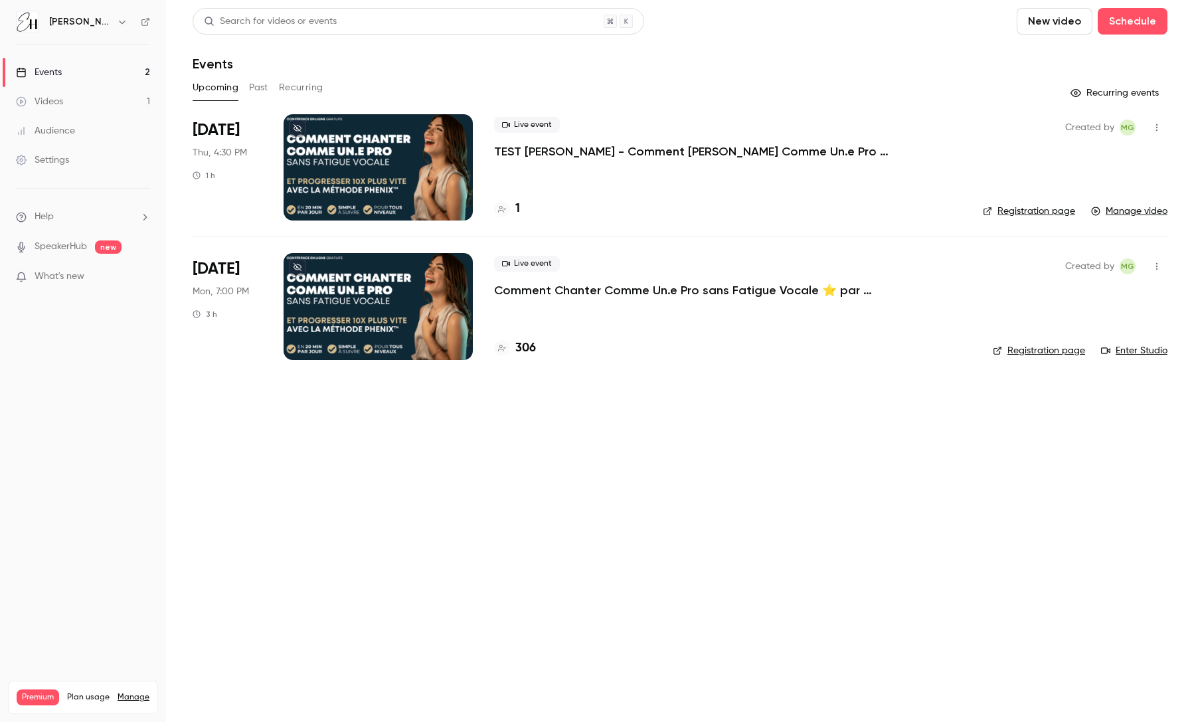
click at [266, 84] on button "Past" at bounding box center [258, 87] width 19 height 21
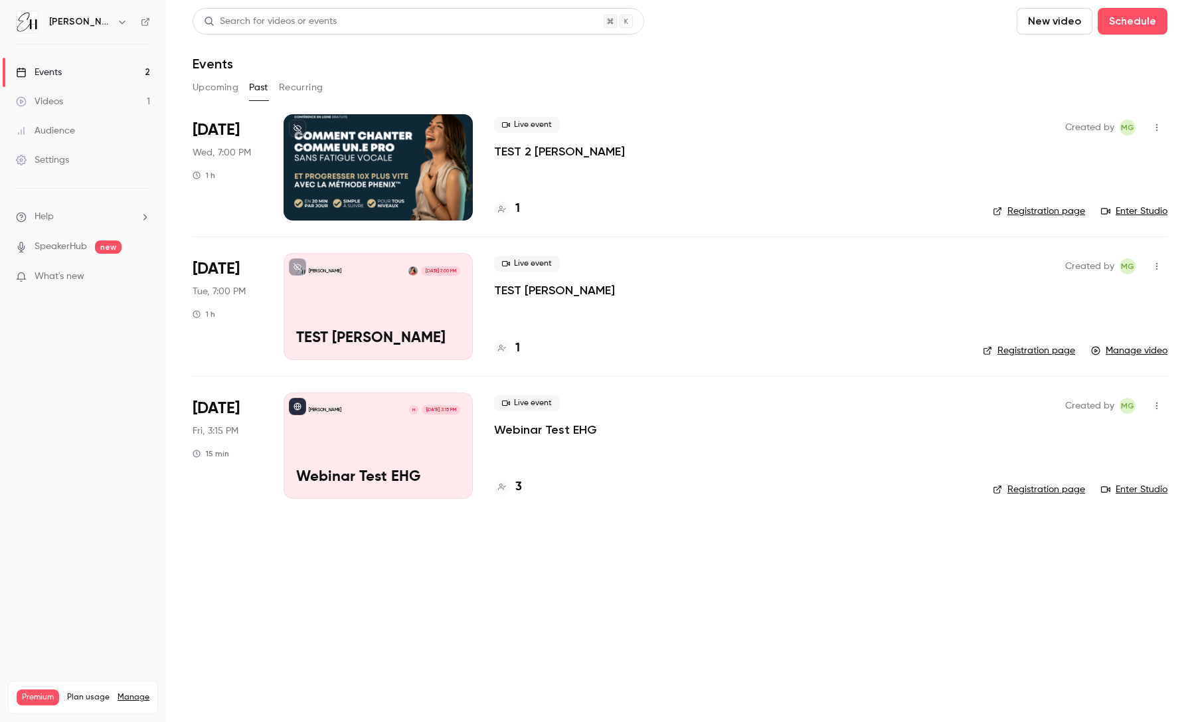
click at [204, 88] on button "Upcoming" at bounding box center [216, 87] width 46 height 21
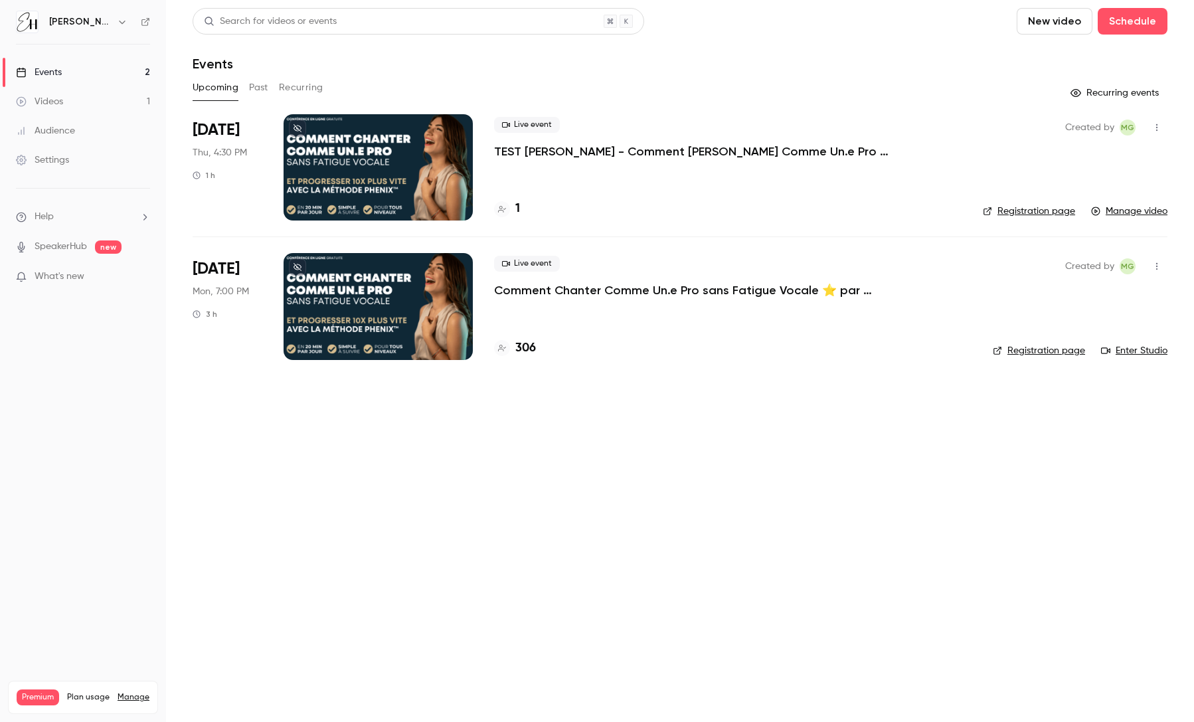
click at [99, 76] on link "Events 2" at bounding box center [83, 72] width 166 height 29
click at [103, 72] on link "Events 2" at bounding box center [83, 72] width 166 height 29
